Goal: Find specific page/section: Find specific page/section

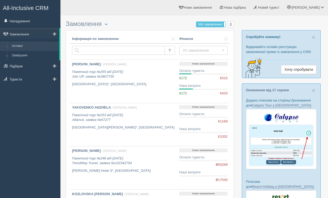
click at [34, 47] on link "Активні" at bounding box center [34, 46] width 50 height 9
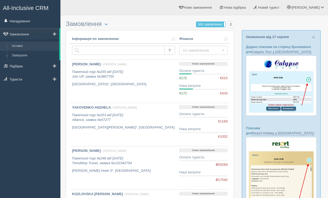
click at [39, 45] on link "Активні" at bounding box center [34, 46] width 50 height 9
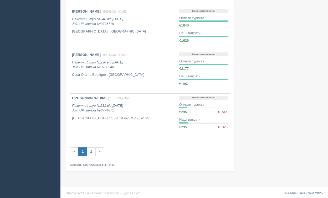
scroll to position [359, 0]
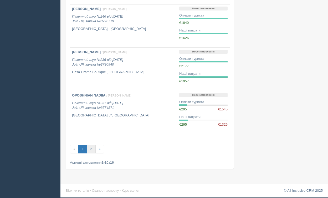
click at [94, 149] on link "2" at bounding box center [91, 149] width 9 height 9
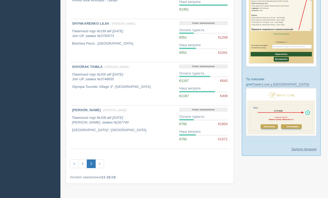
scroll to position [171, 0]
